Goal: Task Accomplishment & Management: Manage account settings

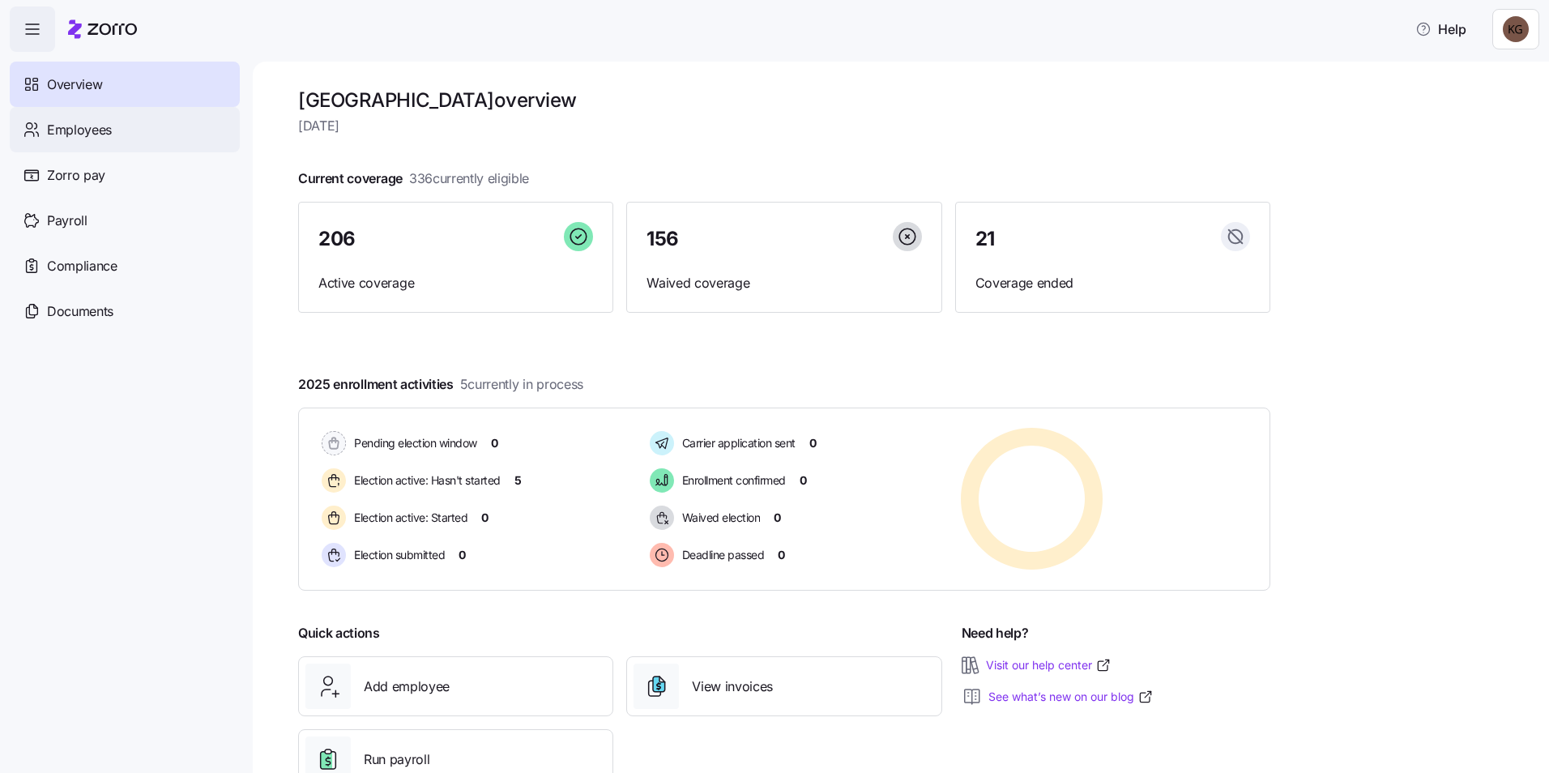
click at [85, 137] on span "Employees" at bounding box center [79, 130] width 65 height 20
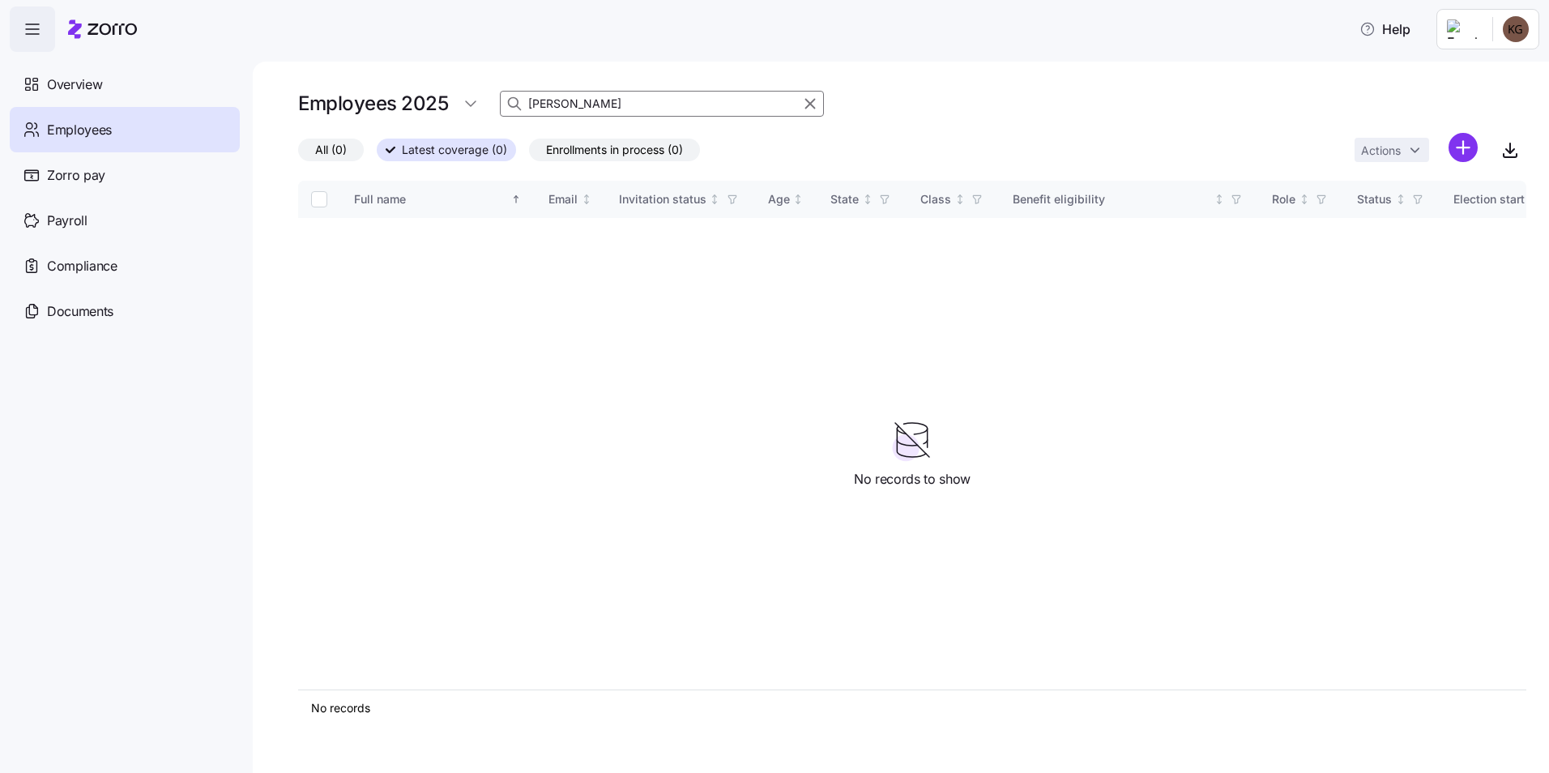
drag, startPoint x: 595, startPoint y: 100, endPoint x: 344, endPoint y: 96, distance: 251.2
click at [344, 96] on div "Employees 2025 [PERSON_NAME]" at bounding box center [912, 103] width 1228 height 32
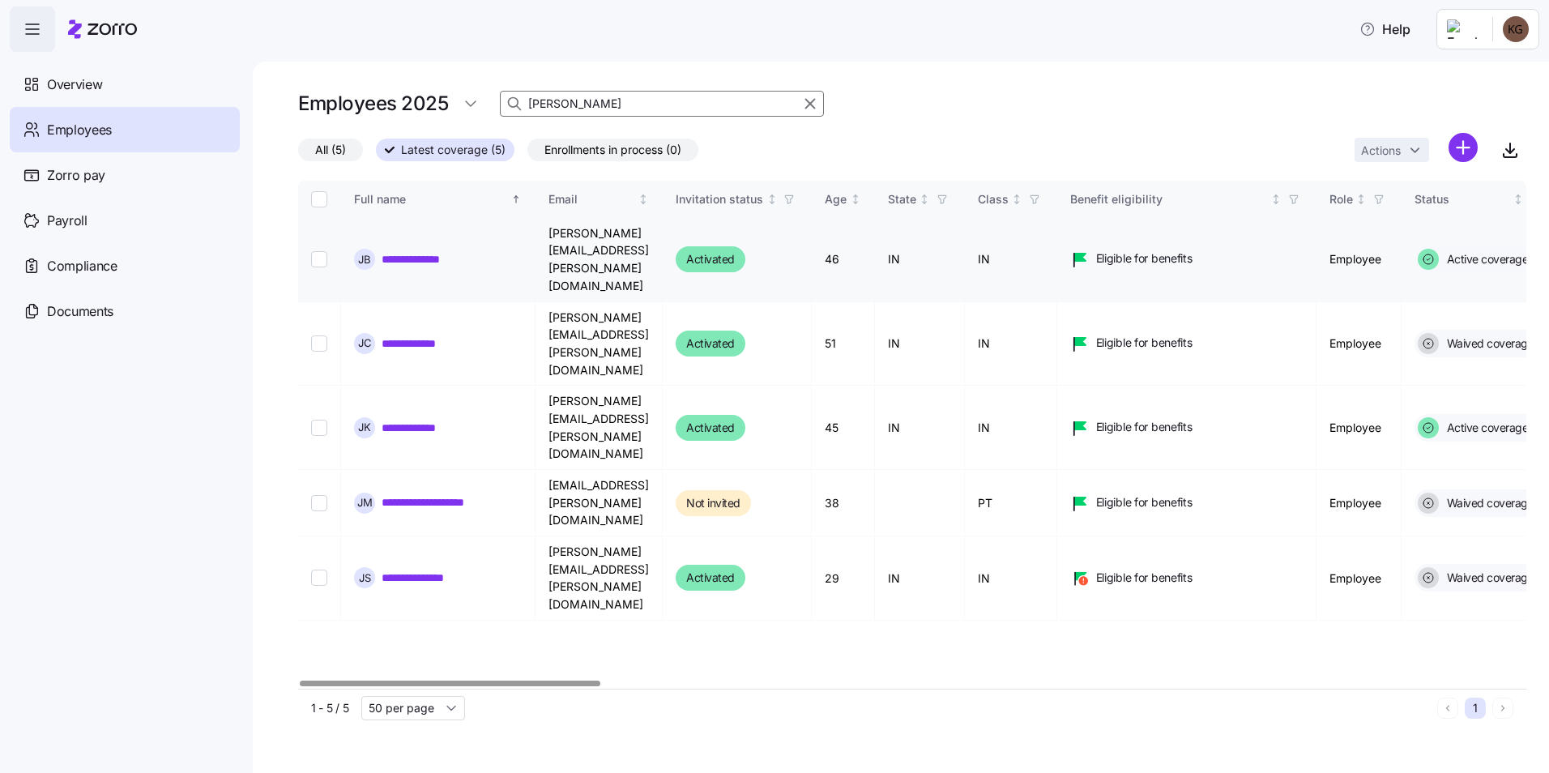
type input "[PERSON_NAME]"
drag, startPoint x: 320, startPoint y: 241, endPoint x: 369, endPoint y: 241, distance: 49.4
click at [320, 251] on input "Select record 1" at bounding box center [319, 259] width 16 height 16
checkbox input "true"
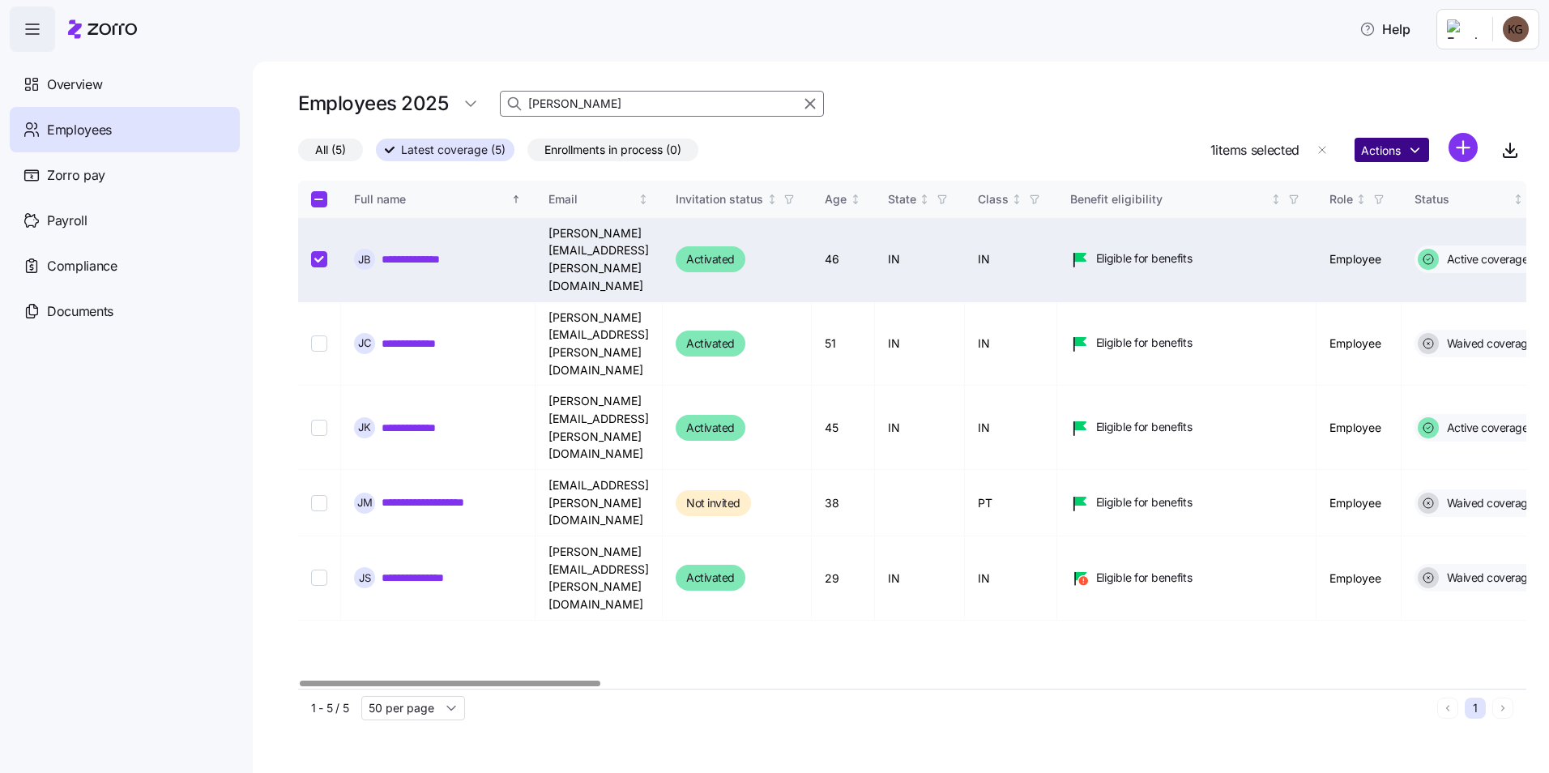
click at [1406, 149] on html "**********" at bounding box center [774, 381] width 1549 height 763
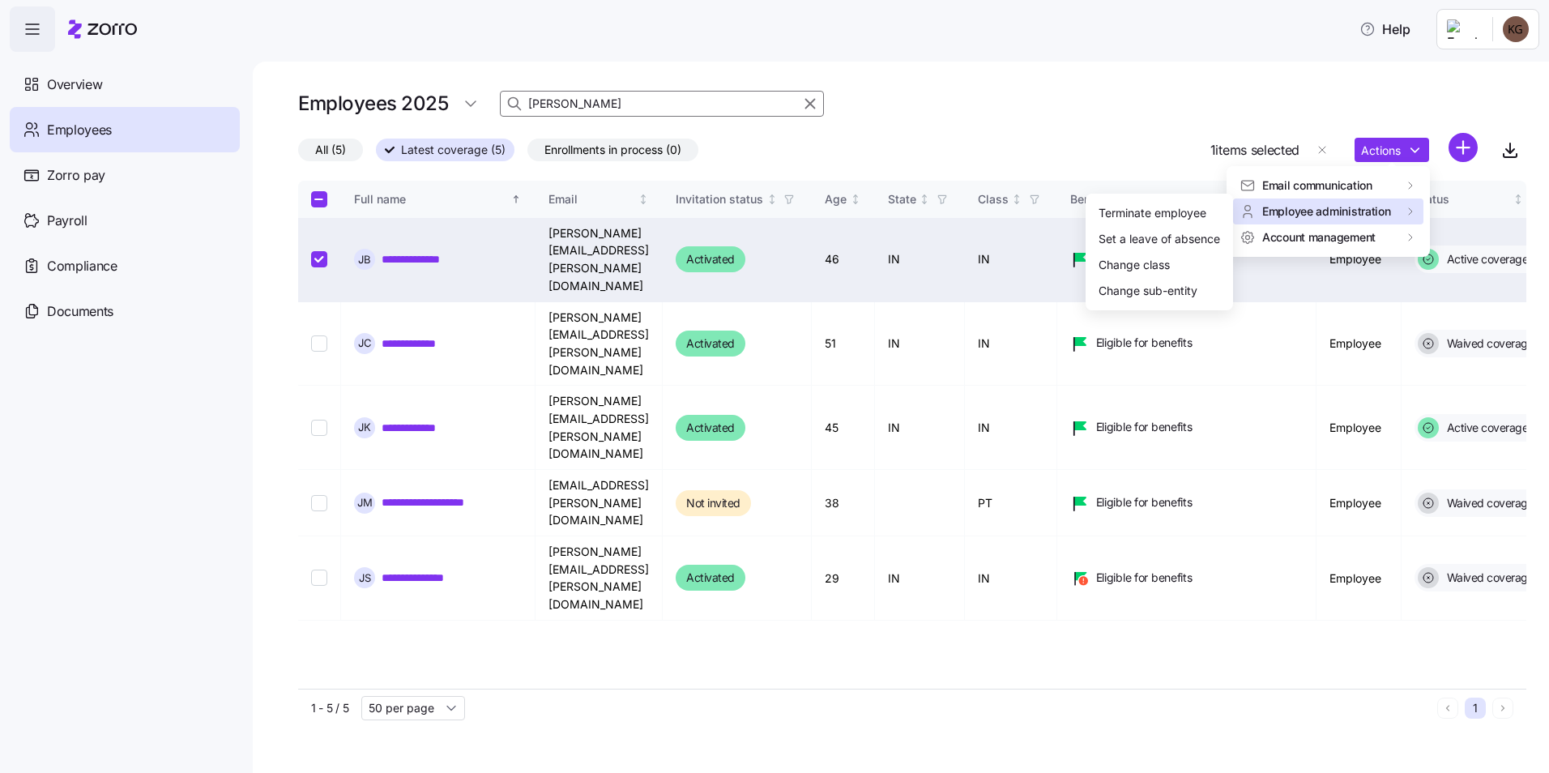
click at [1381, 211] on span "Employee administration" at bounding box center [1326, 211] width 129 height 16
click at [1172, 207] on div "Terminate employee" at bounding box center [1153, 213] width 108 height 18
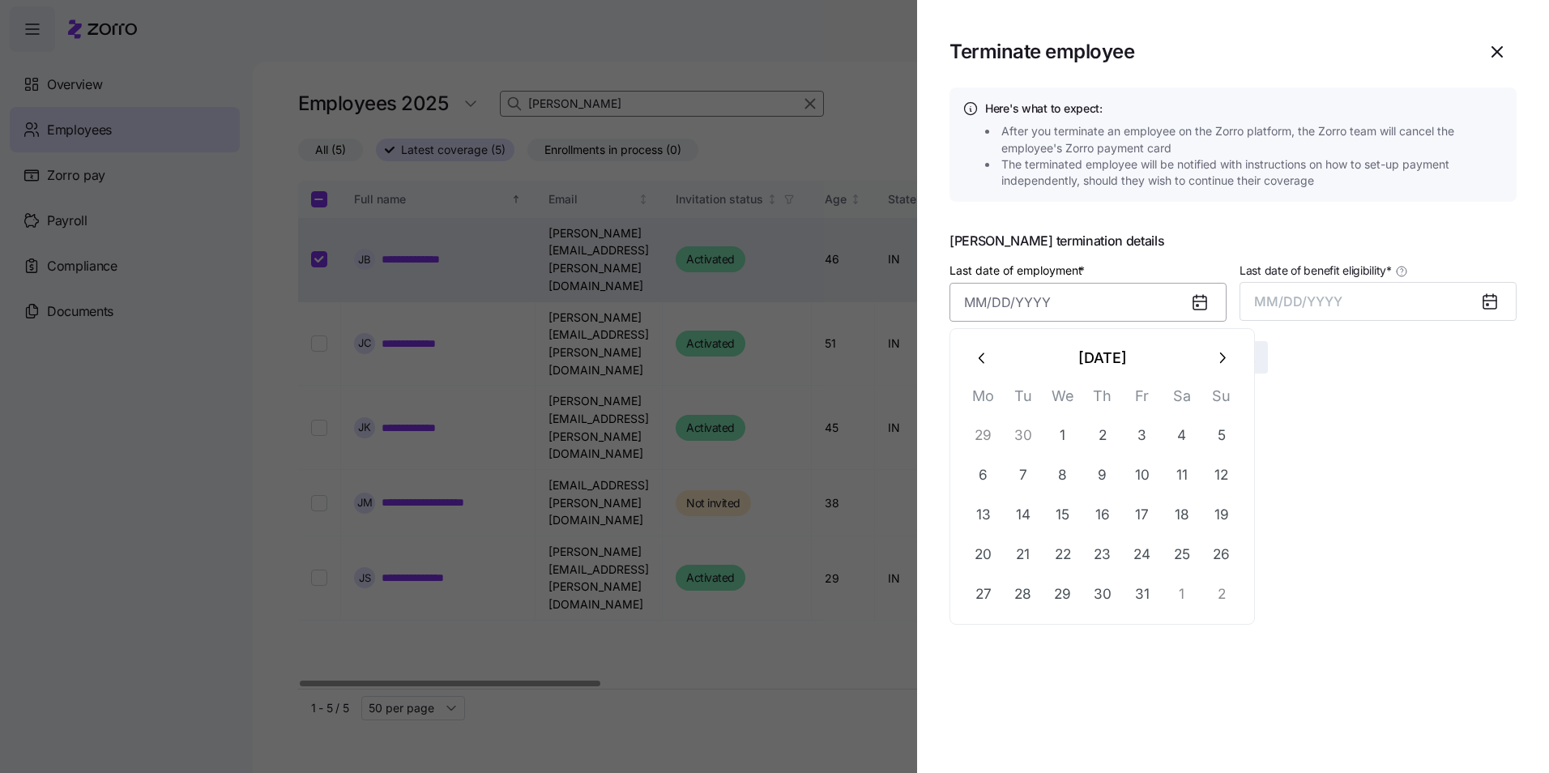
click at [1081, 299] on input "Last date of employment *" at bounding box center [1088, 302] width 277 height 39
click at [988, 470] on button "6" at bounding box center [983, 475] width 39 height 39
type input "[DATE]"
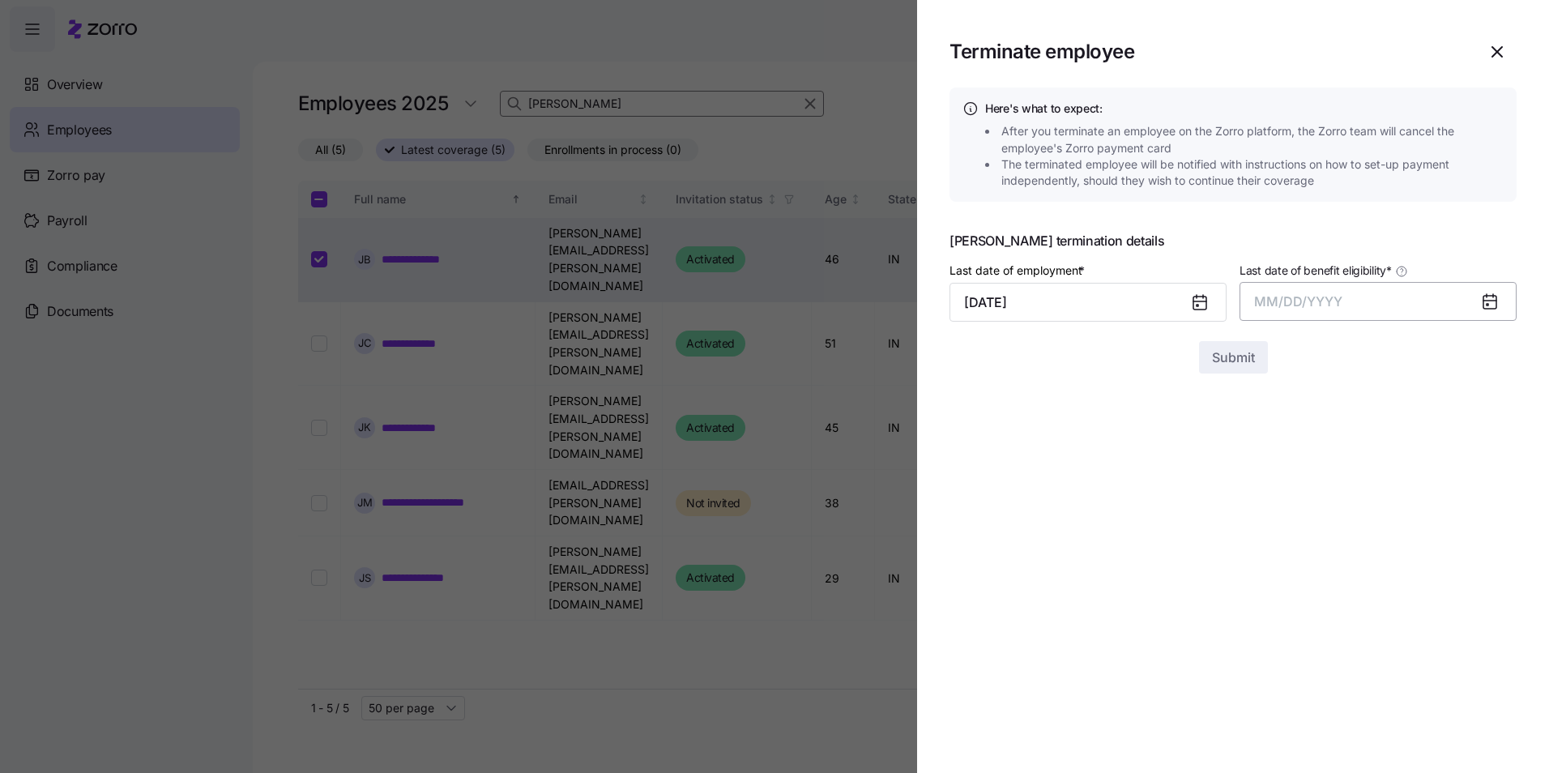
click at [1333, 303] on span "MM/DD/YYYY" at bounding box center [1298, 301] width 88 height 16
click at [1305, 532] on button "Oct" at bounding box center [1299, 522] width 92 height 39
click at [1248, 362] on span "Submit" at bounding box center [1233, 357] width 43 height 19
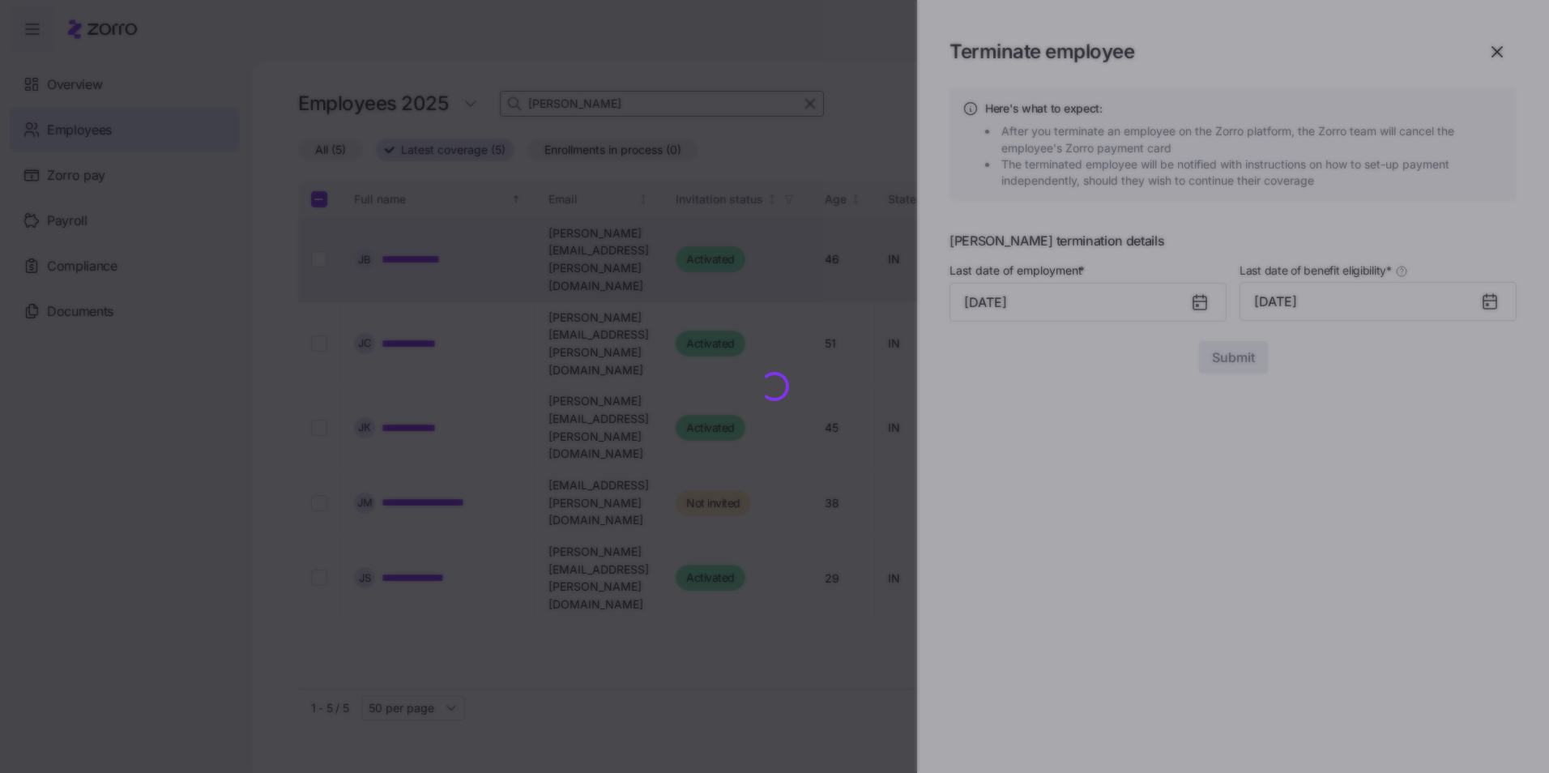
checkbox input "false"
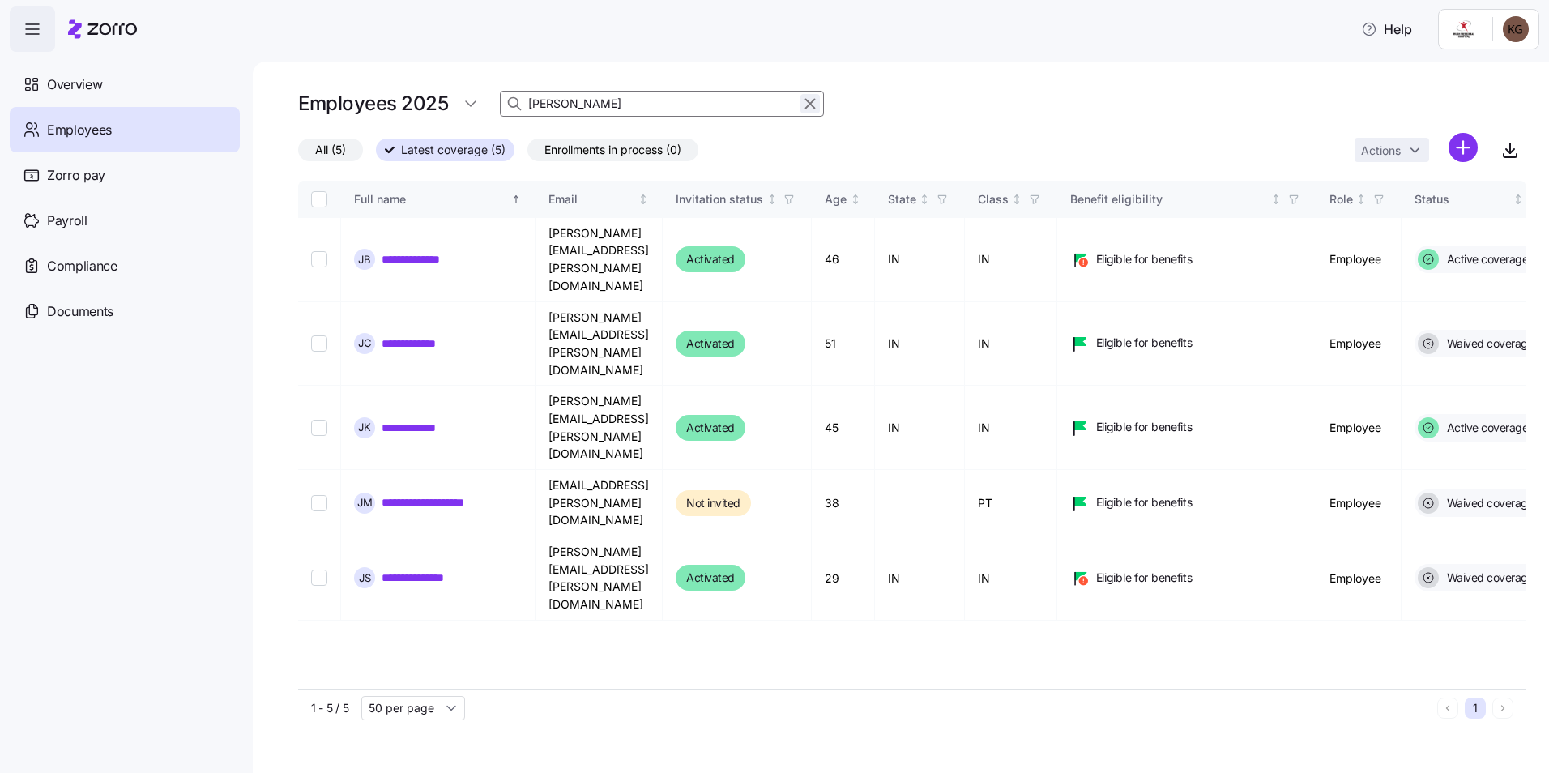
click at [805, 106] on icon "button" at bounding box center [810, 103] width 18 height 19
